Goal: Transaction & Acquisition: Download file/media

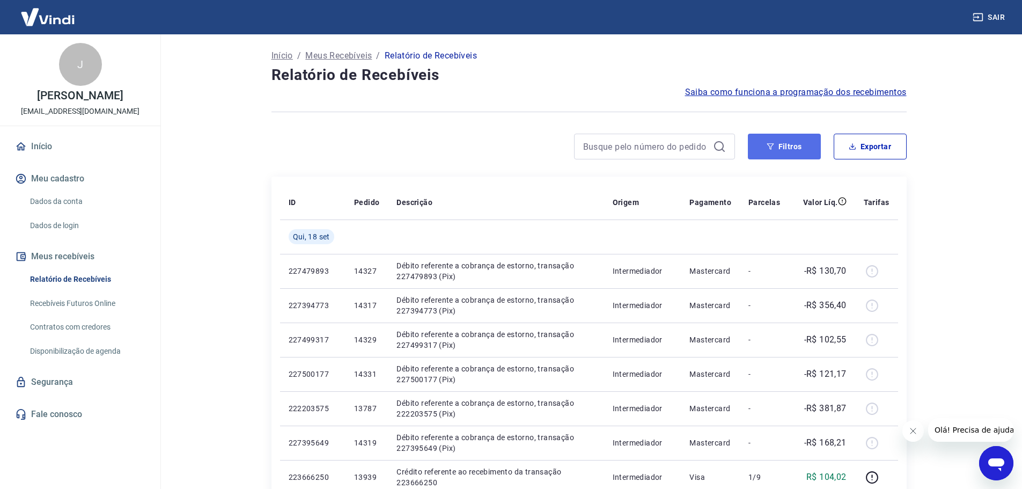
click at [795, 150] on button "Filtros" at bounding box center [784, 147] width 73 height 26
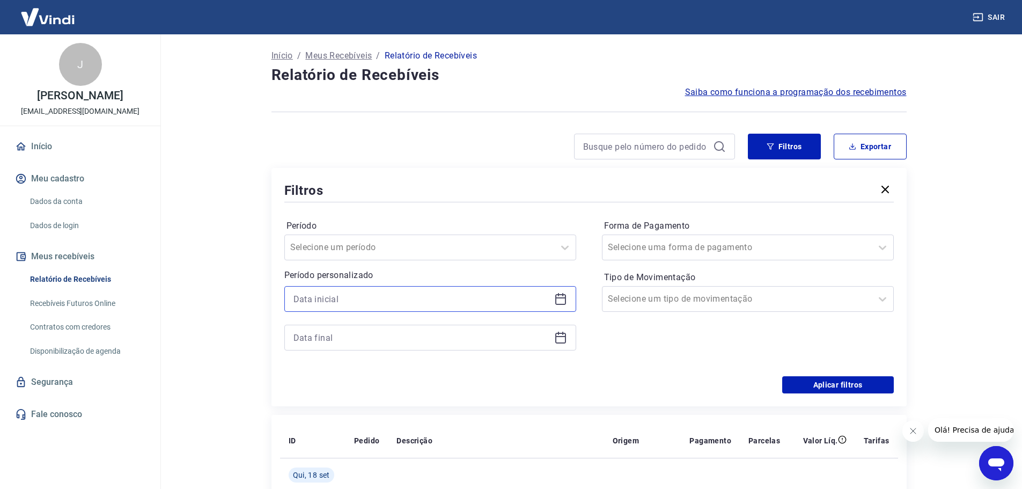
click at [415, 301] on input at bounding box center [421, 299] width 256 height 16
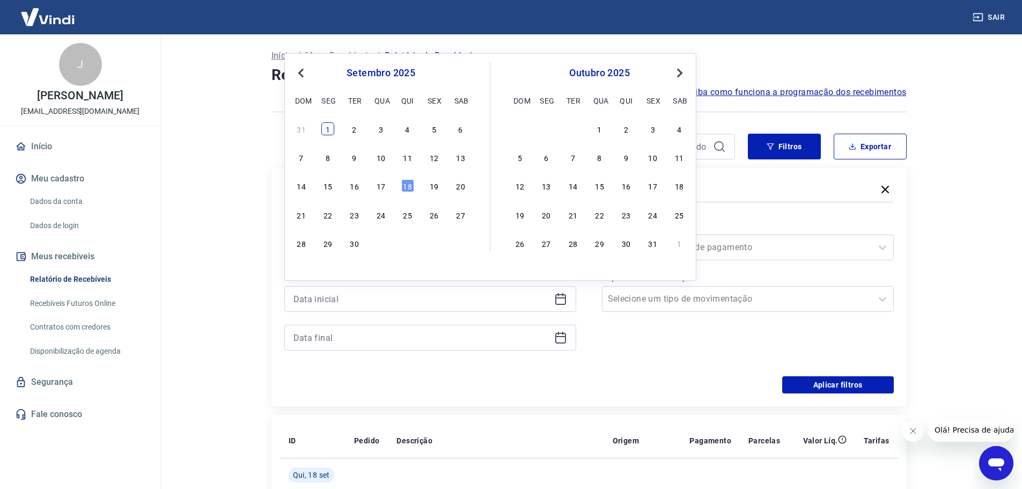
click at [326, 131] on div "1" at bounding box center [327, 128] width 13 height 13
type input "[DATE]"
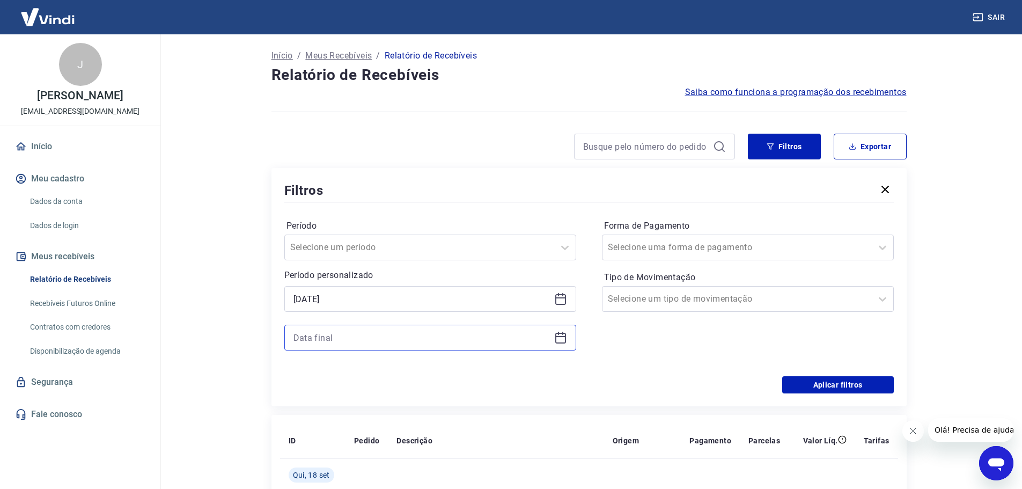
click at [389, 343] on input at bounding box center [421, 337] width 256 height 16
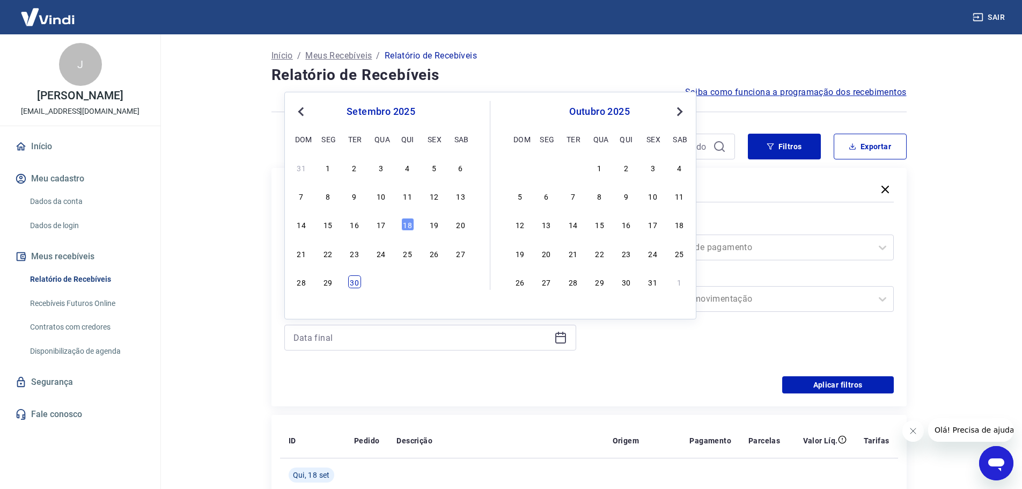
click at [351, 279] on div "30" at bounding box center [354, 281] width 13 height 13
type input "[DATE]"
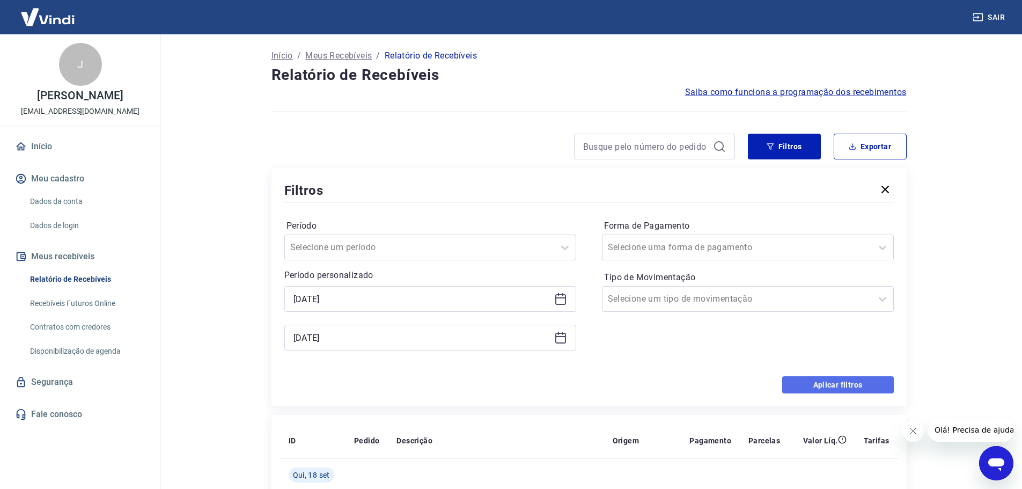
click at [834, 385] on button "Aplicar filtros" at bounding box center [838, 384] width 112 height 17
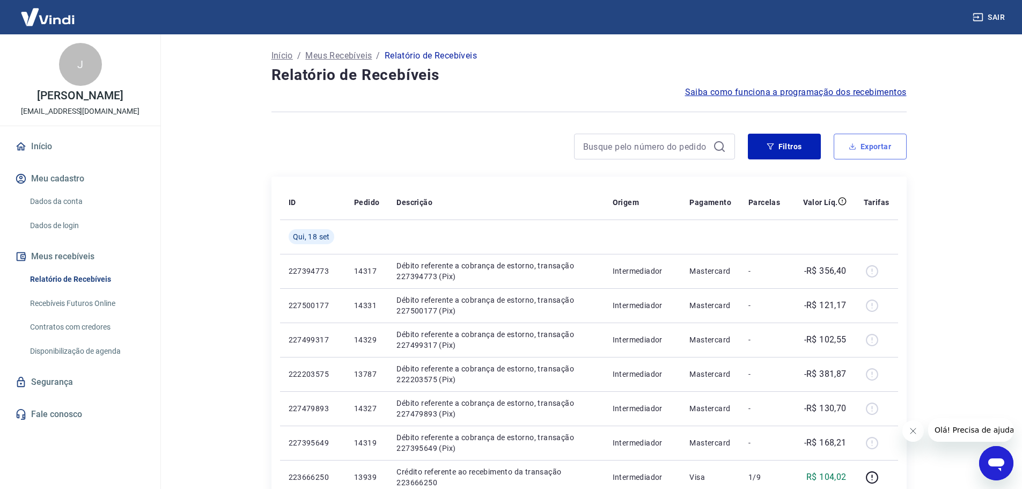
click at [854, 151] on button "Exportar" at bounding box center [870, 147] width 73 height 26
type input "[DATE]"
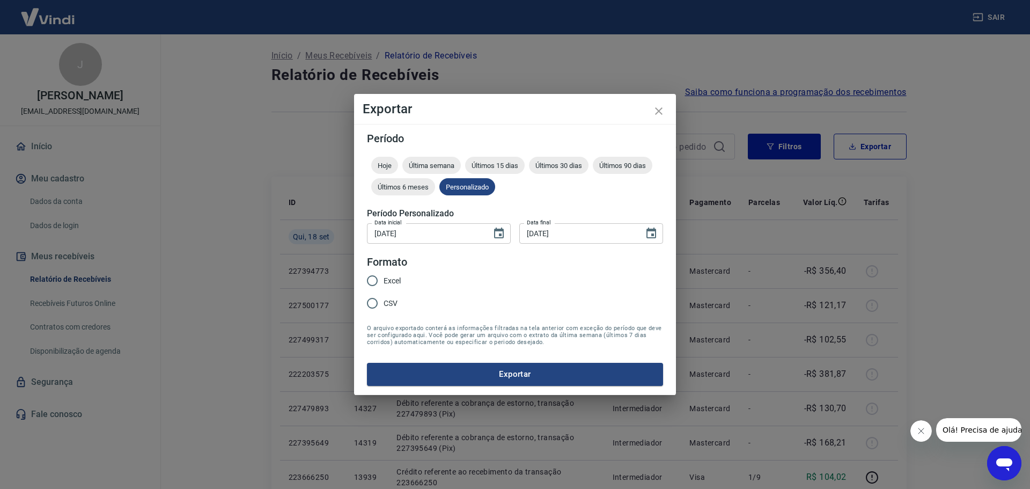
click at [386, 282] on span "Excel" at bounding box center [392, 280] width 17 height 11
click at [384, 282] on input "Excel" at bounding box center [372, 280] width 23 height 23
radio input "true"
click at [444, 369] on button "Exportar" at bounding box center [515, 374] width 296 height 23
